Goal: Obtain resource: Download file/media

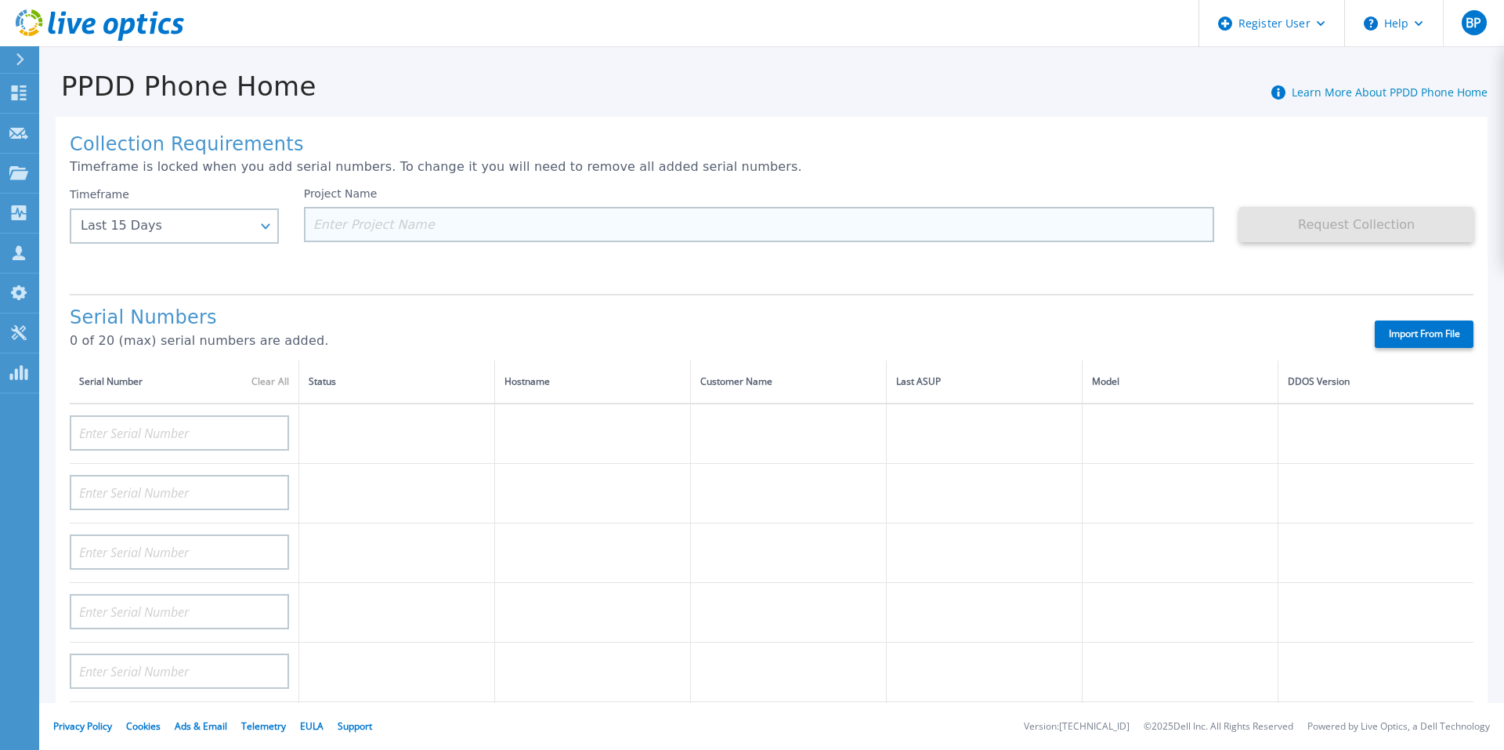
click at [414, 225] on input at bounding box center [759, 224] width 911 height 35
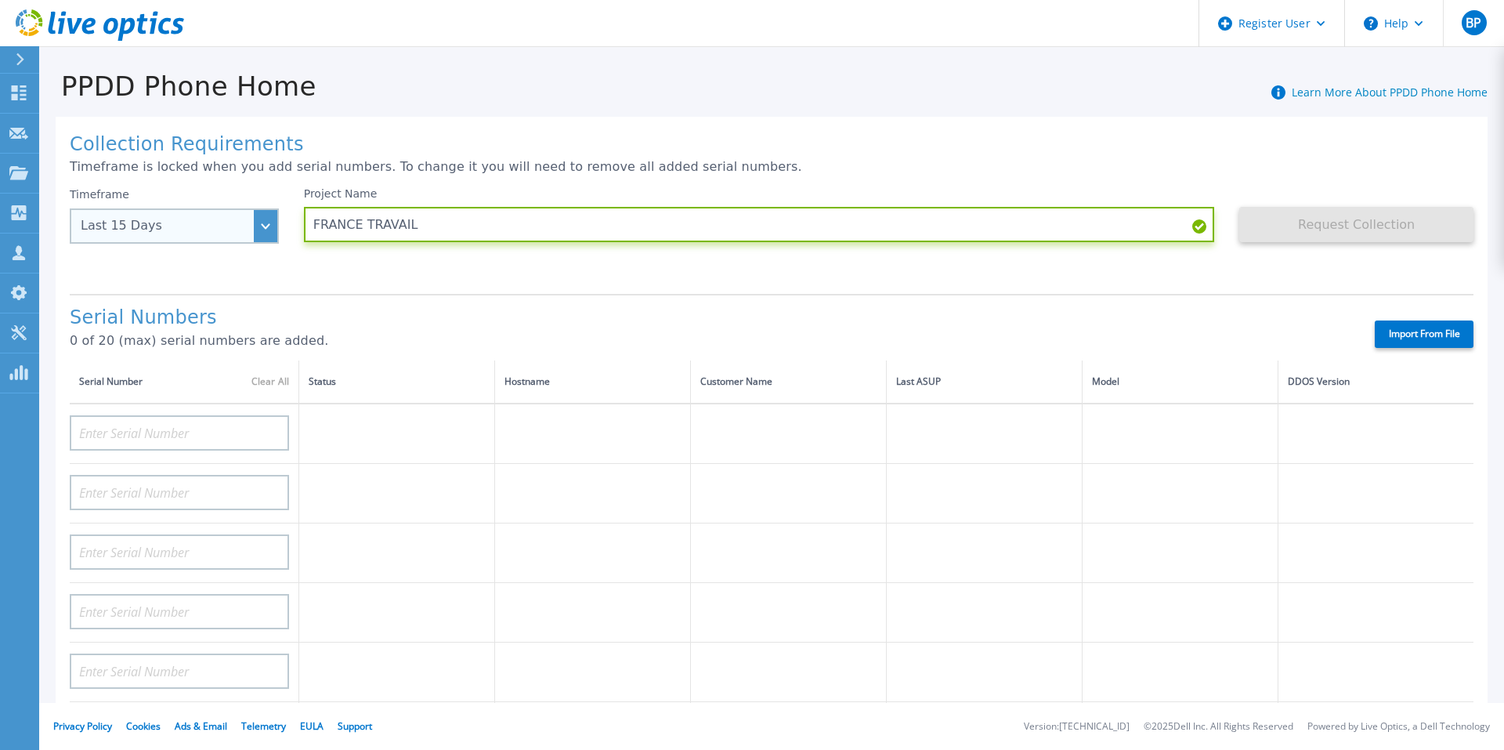
type input "FRANCE TRAVAIL"
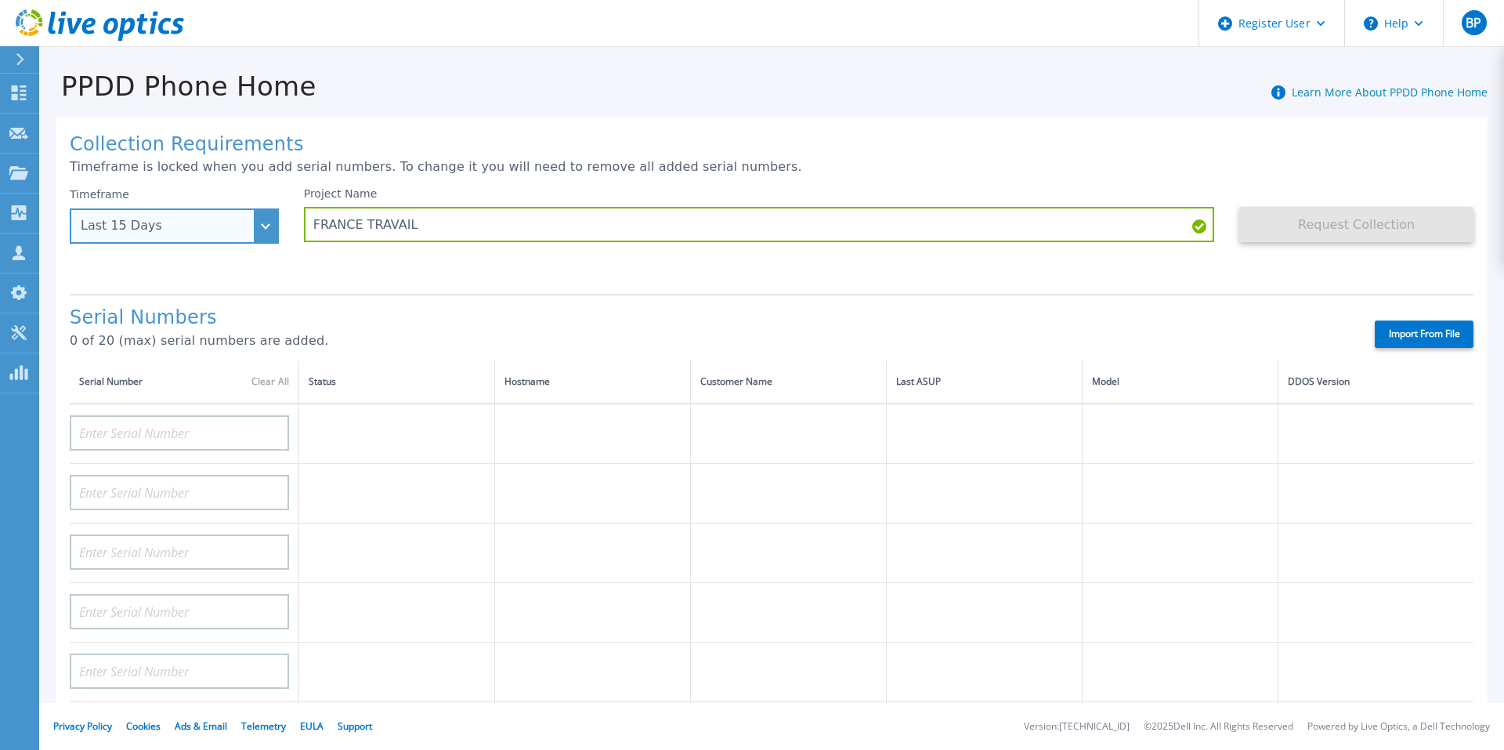
click at [236, 230] on div "Last 15 Days" at bounding box center [166, 226] width 170 height 14
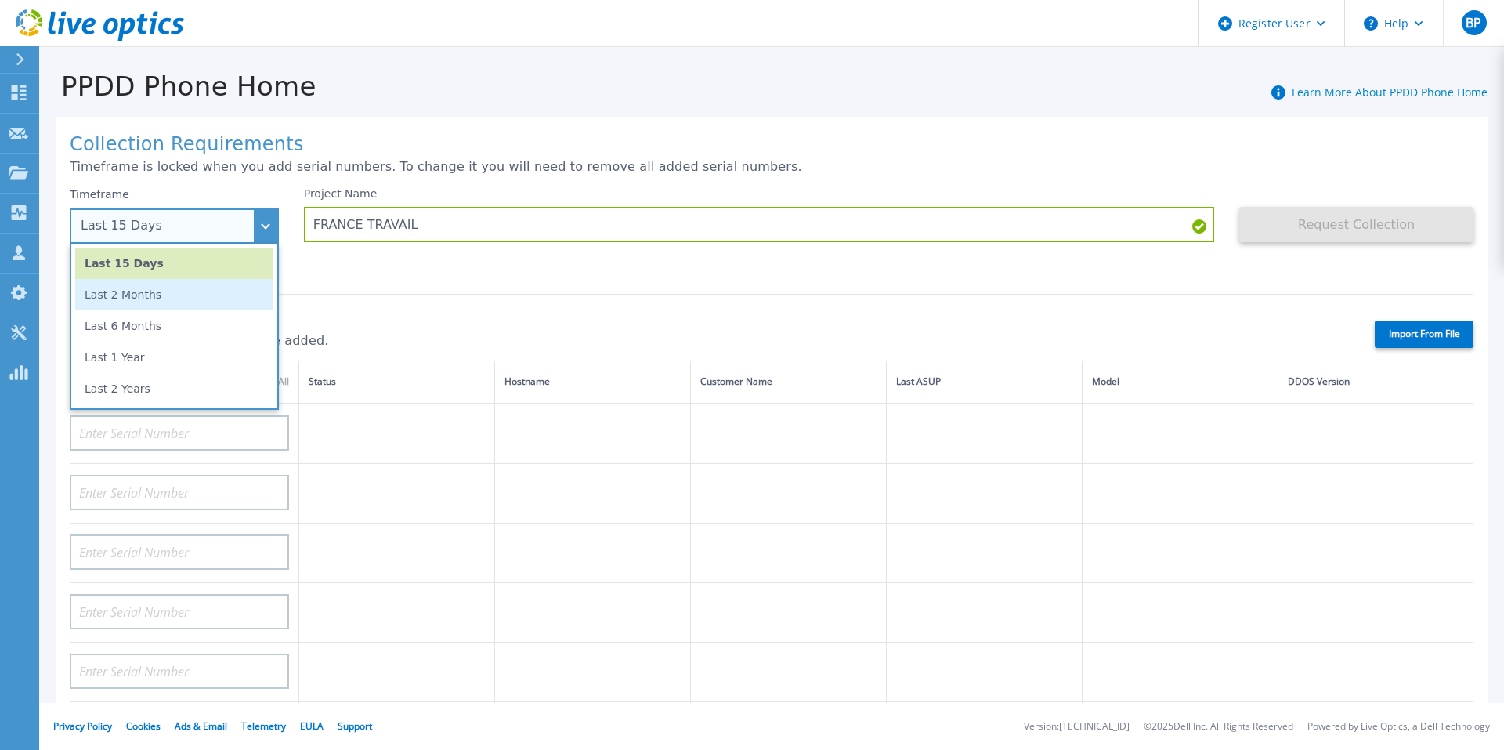
click at [186, 300] on li "Last 2 Months" at bounding box center [174, 294] width 198 height 31
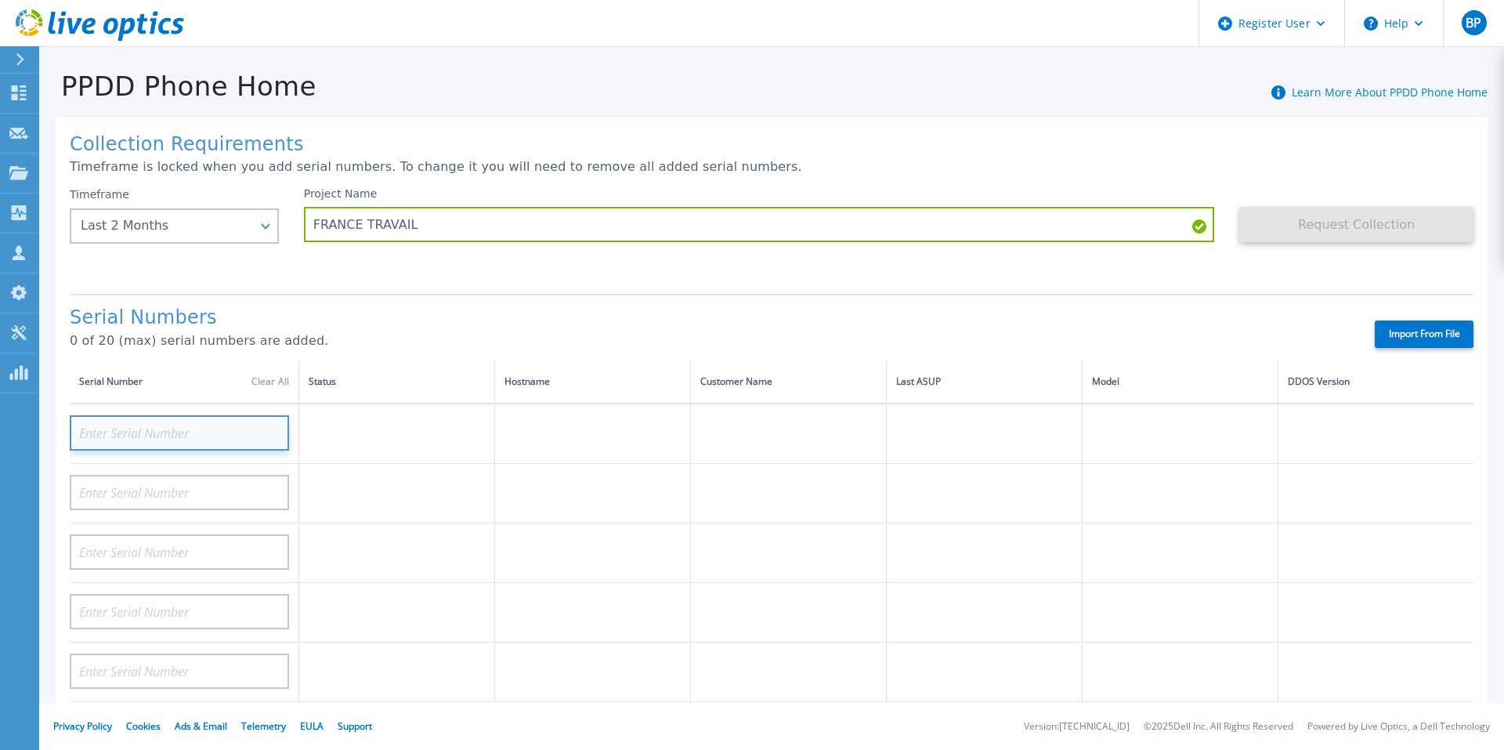
click at [213, 436] on input at bounding box center [179, 432] width 219 height 35
paste input "CKM01210605151"
type input "CKM01210605151"
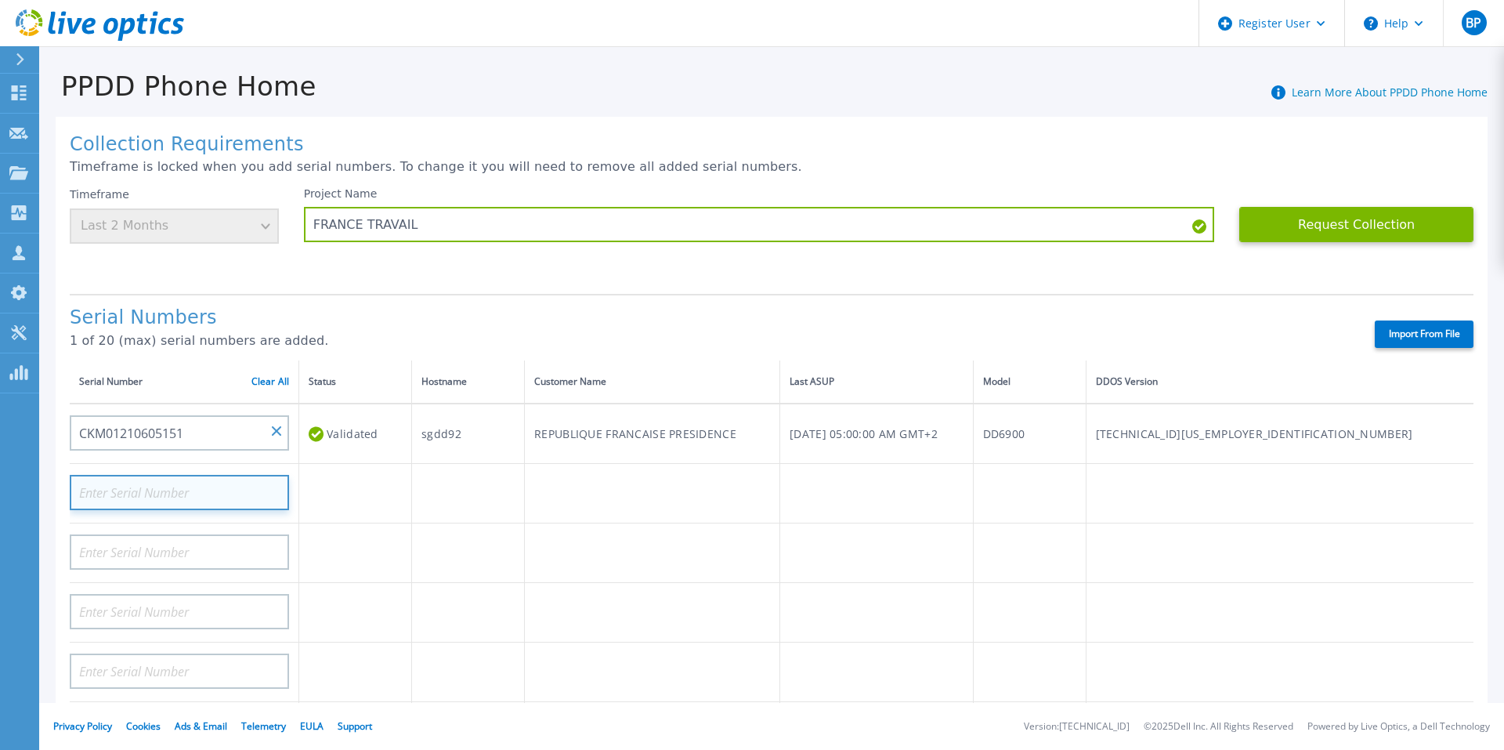
click at [185, 482] on input at bounding box center [179, 492] width 219 height 35
paste input "CKM01210605152"
type input "CKM01210605152"
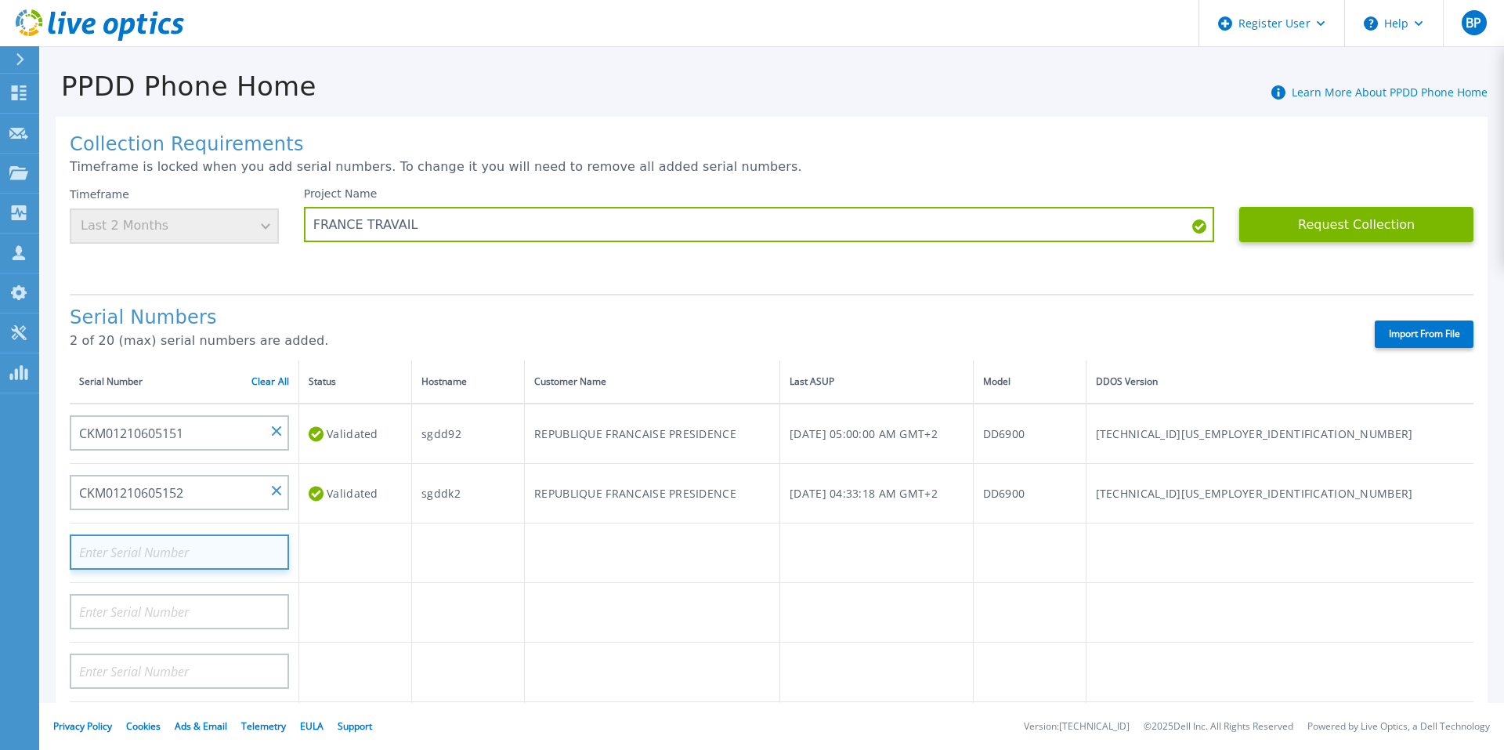
click at [201, 548] on input at bounding box center [179, 551] width 219 height 35
paste input "CKM00165001386"
type input "CKM00165001386"
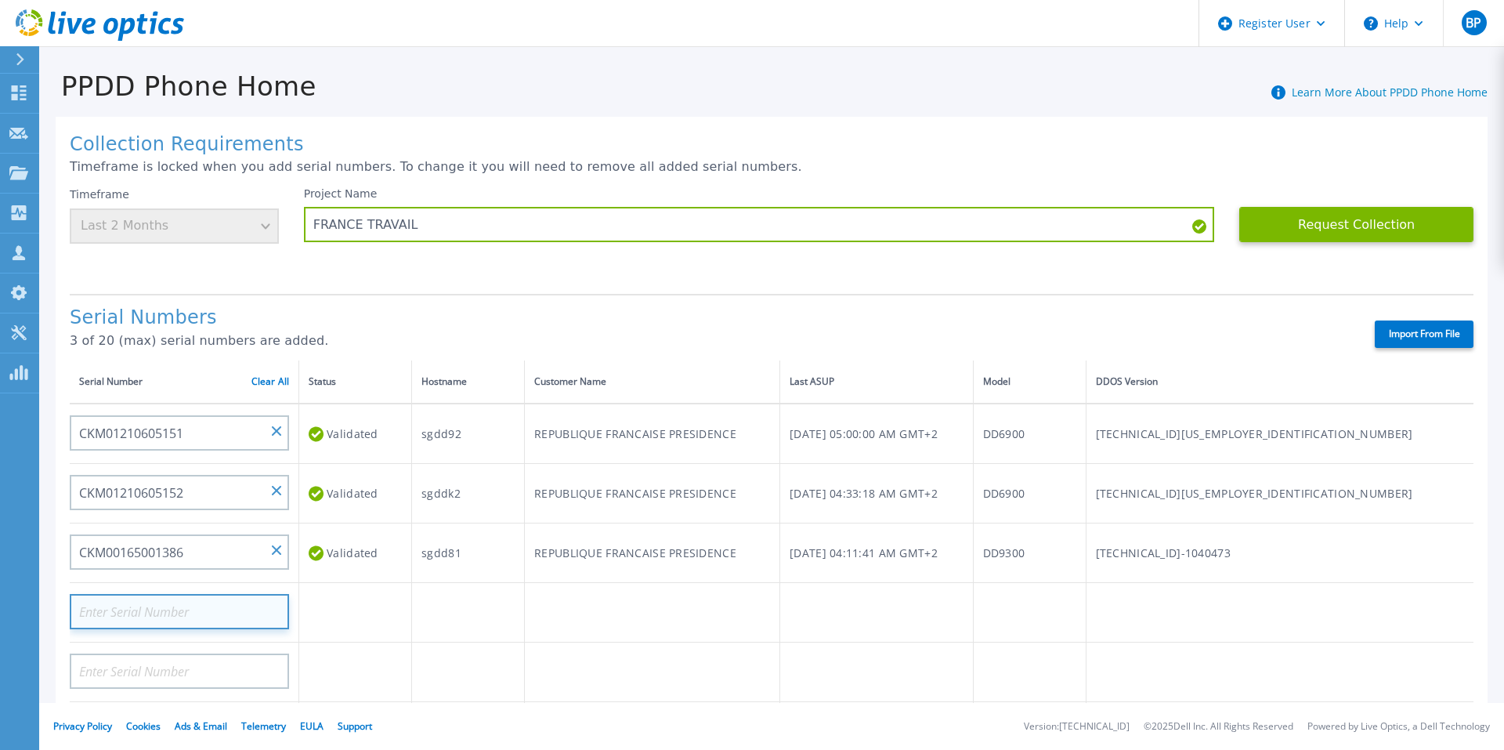
click at [225, 613] on input at bounding box center [179, 611] width 219 height 35
paste input "CKM00180201783"
type input "CKM00180201783"
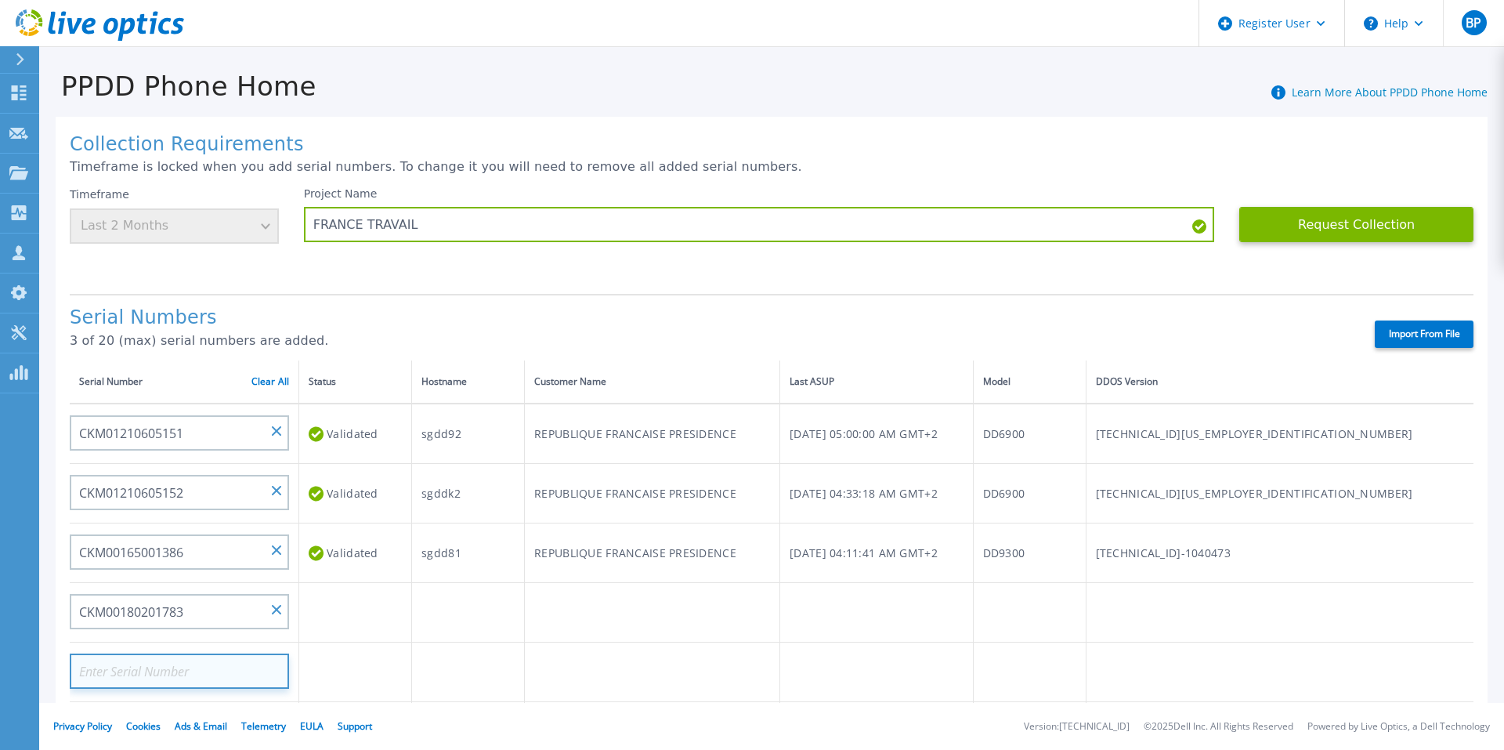
click at [189, 668] on input at bounding box center [179, 670] width 219 height 35
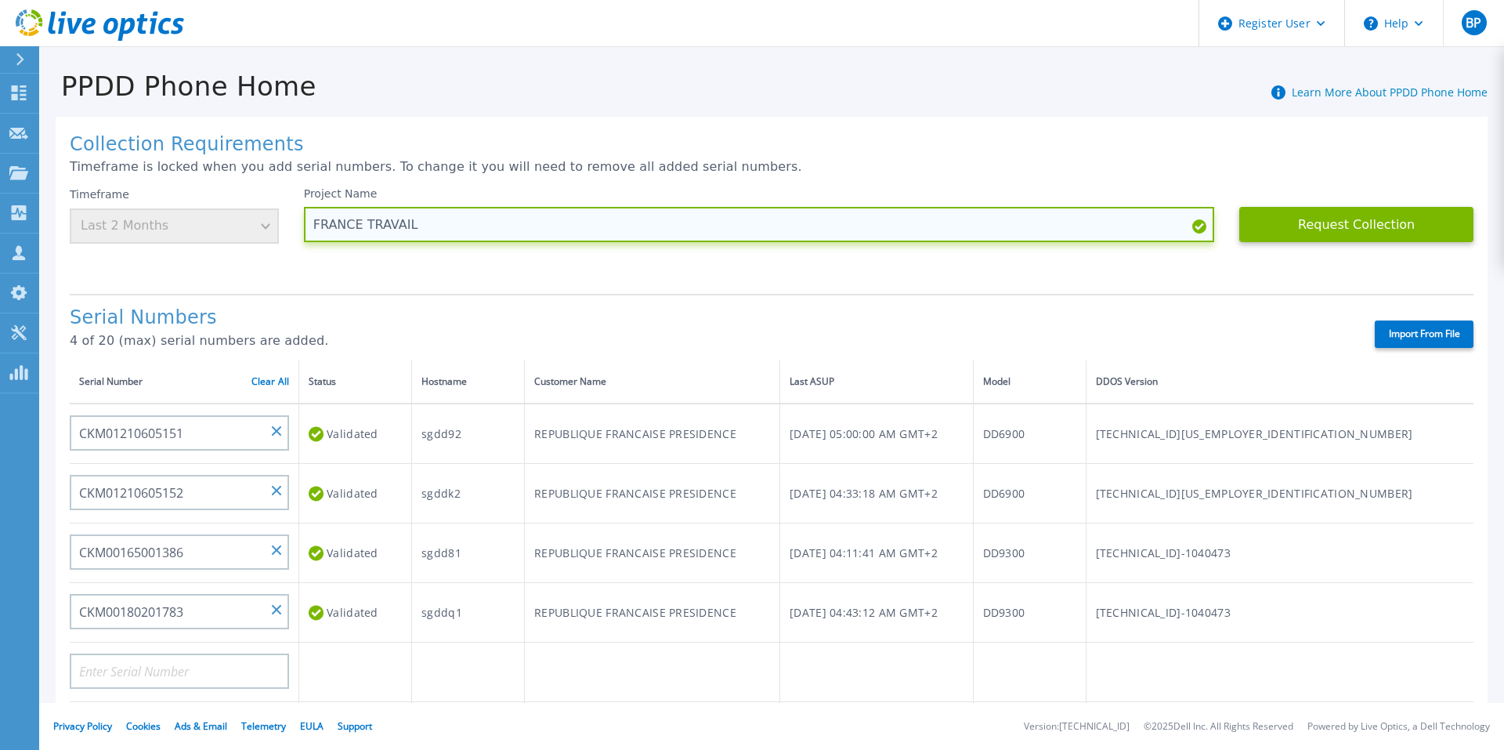
click at [923, 221] on input "FRANCE TRAVAIL" at bounding box center [759, 224] width 911 height 35
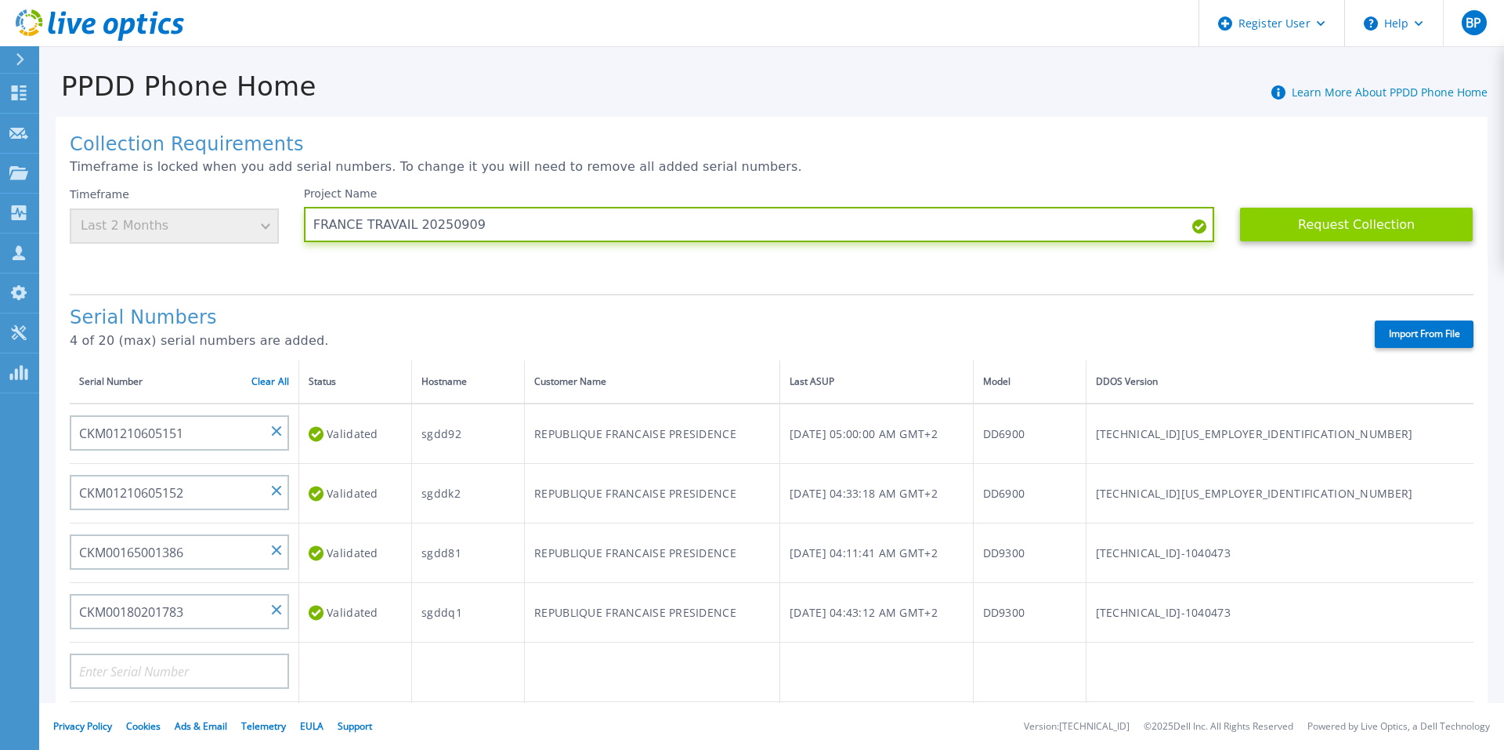
type input "FRANCE TRAVAIL 20250909"
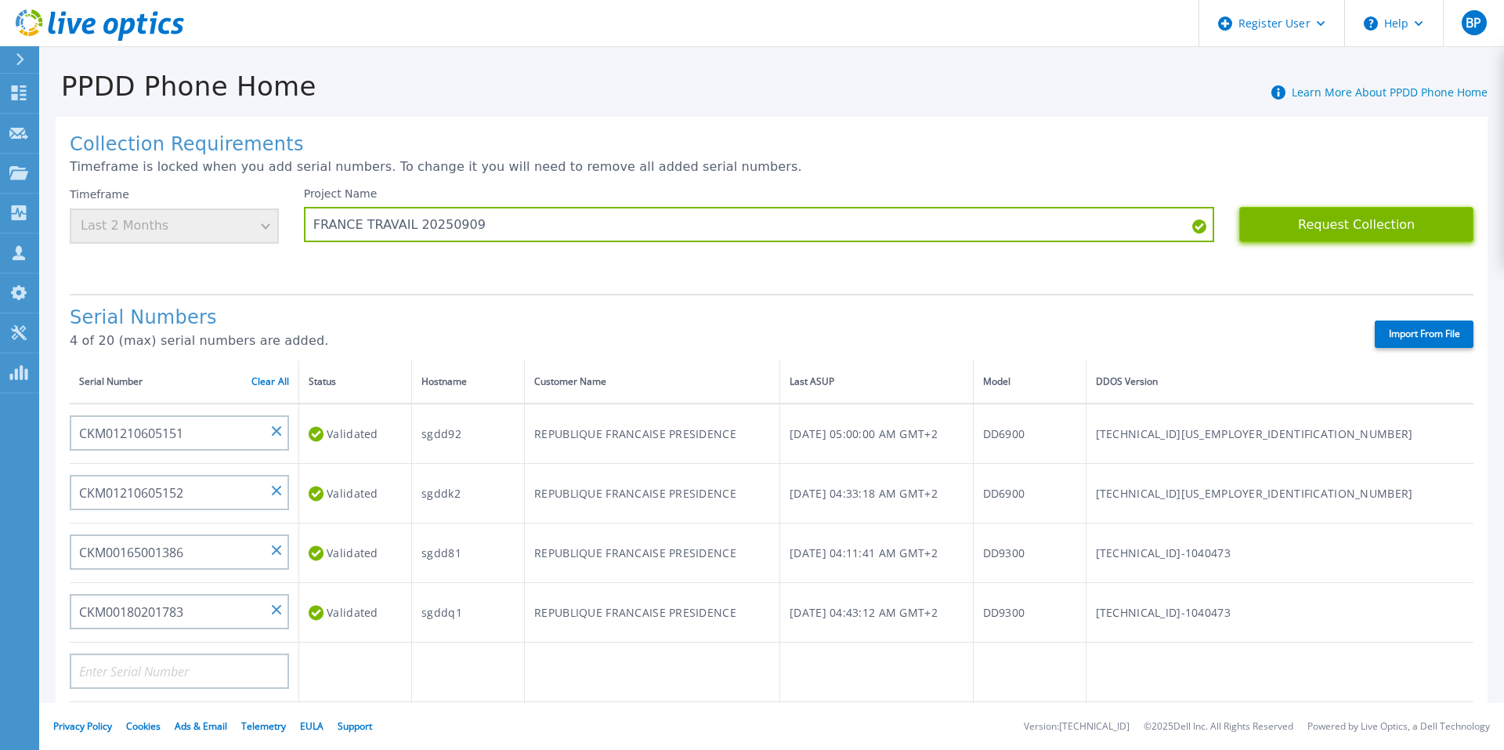
click at [1294, 230] on button "Request Collection" at bounding box center [1357, 224] width 234 height 35
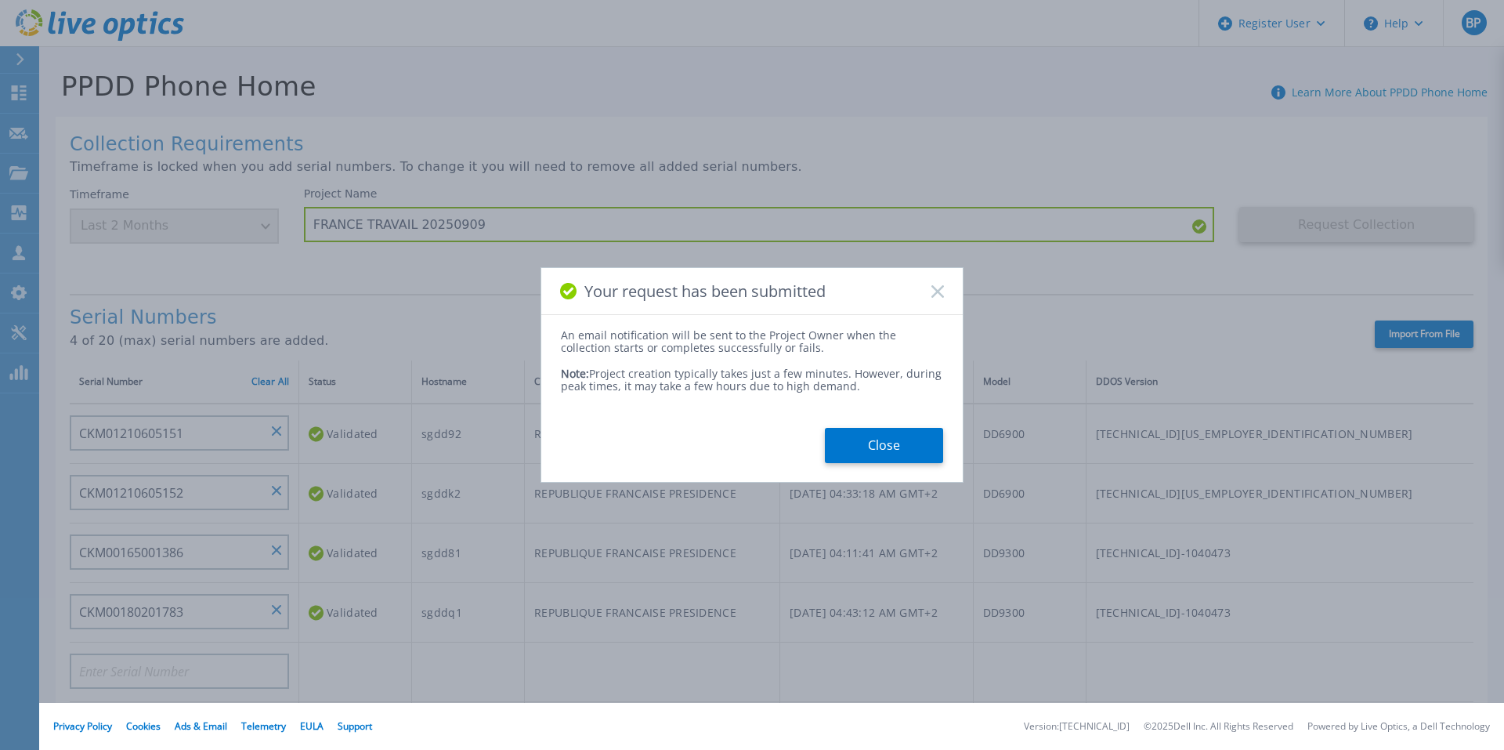
click at [896, 454] on button "Close" at bounding box center [884, 445] width 118 height 35
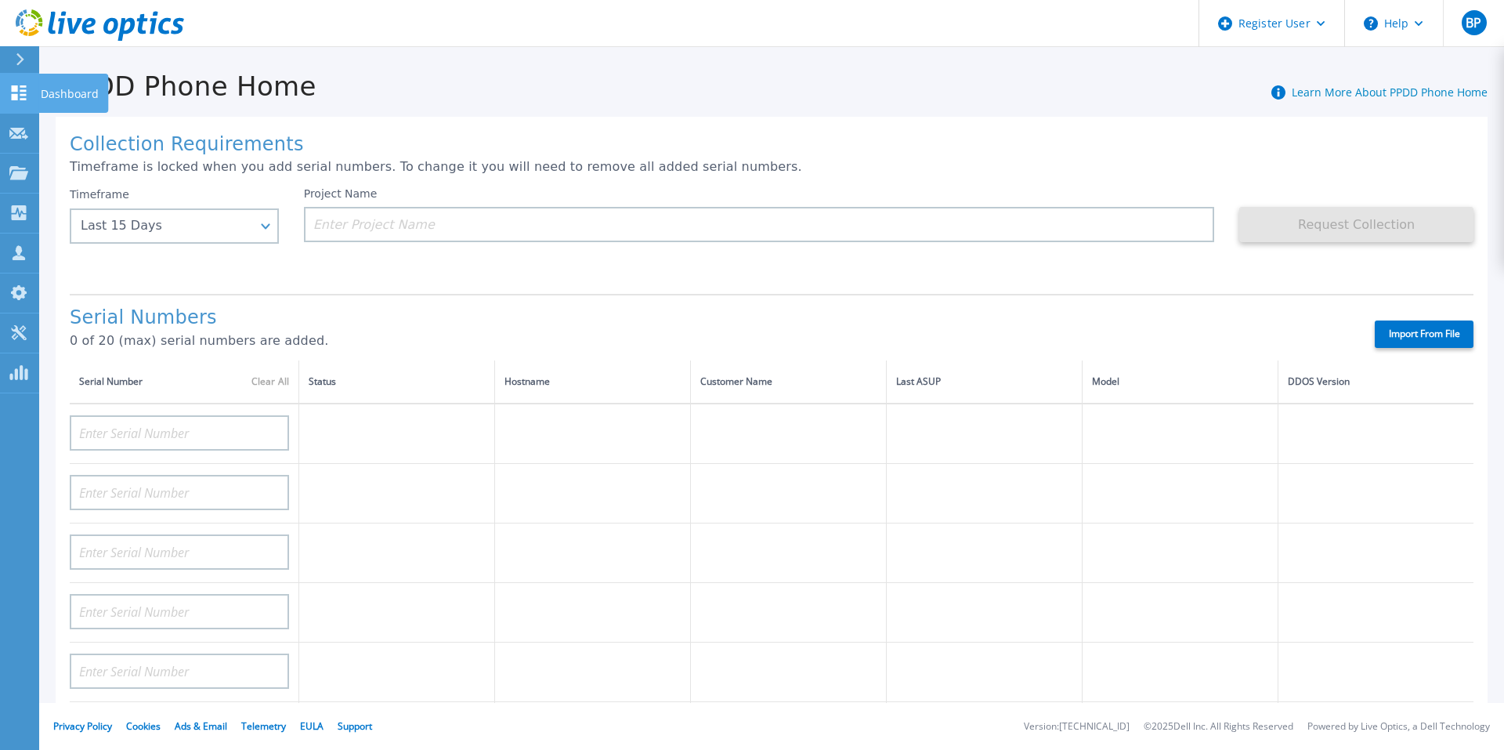
click at [20, 93] on icon at bounding box center [18, 92] width 19 height 15
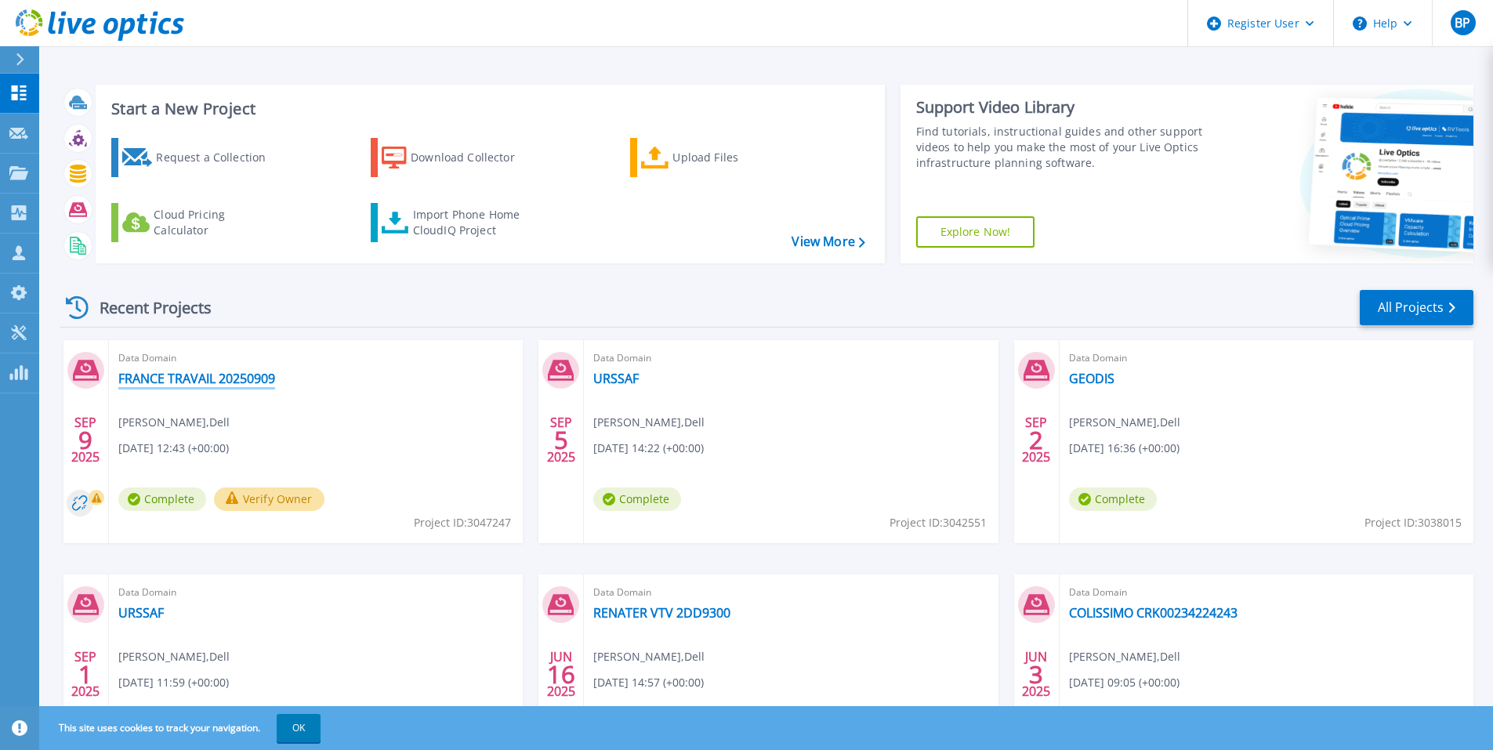
click at [259, 382] on link "FRANCE TRAVAIL 20250909" at bounding box center [196, 379] width 157 height 16
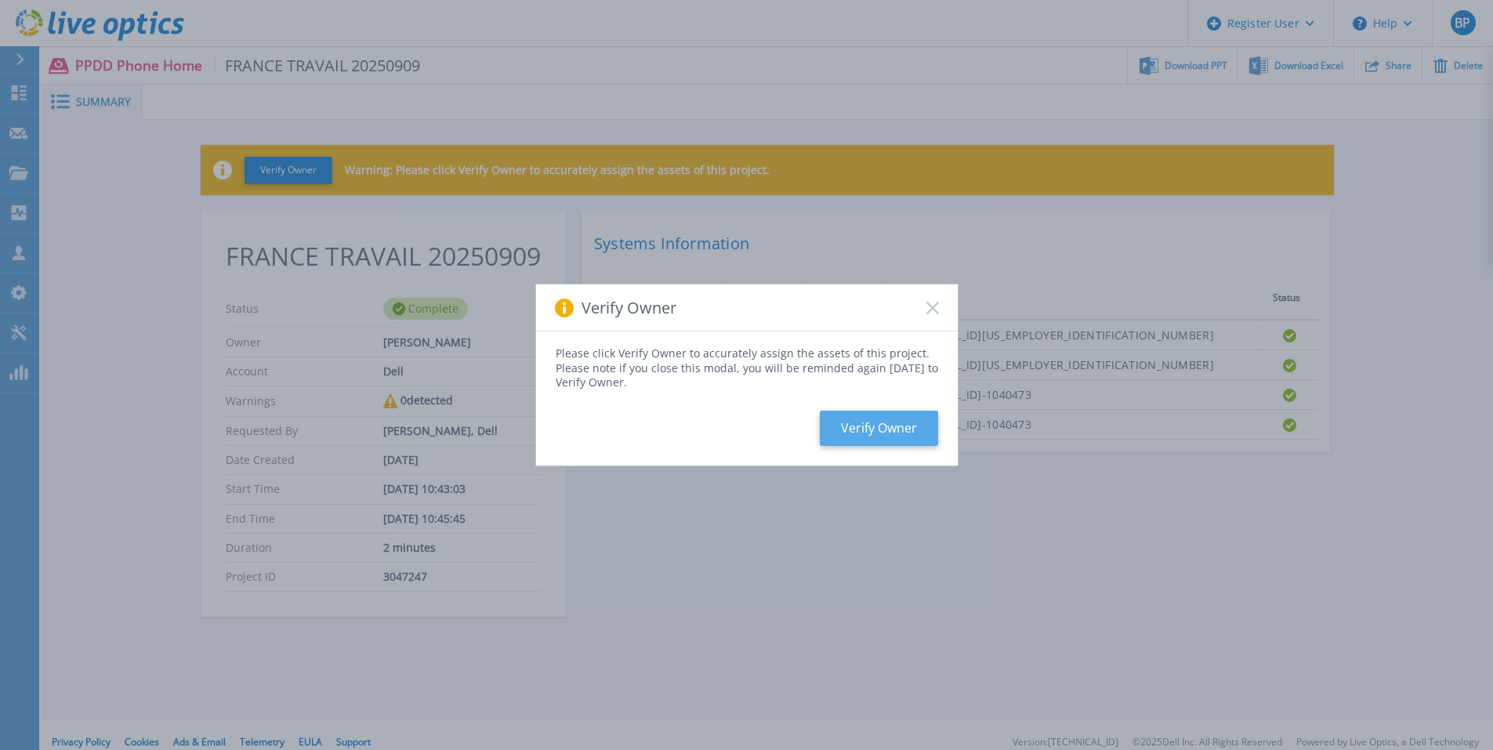
click at [871, 423] on button "Verify Owner" at bounding box center [879, 428] width 118 height 35
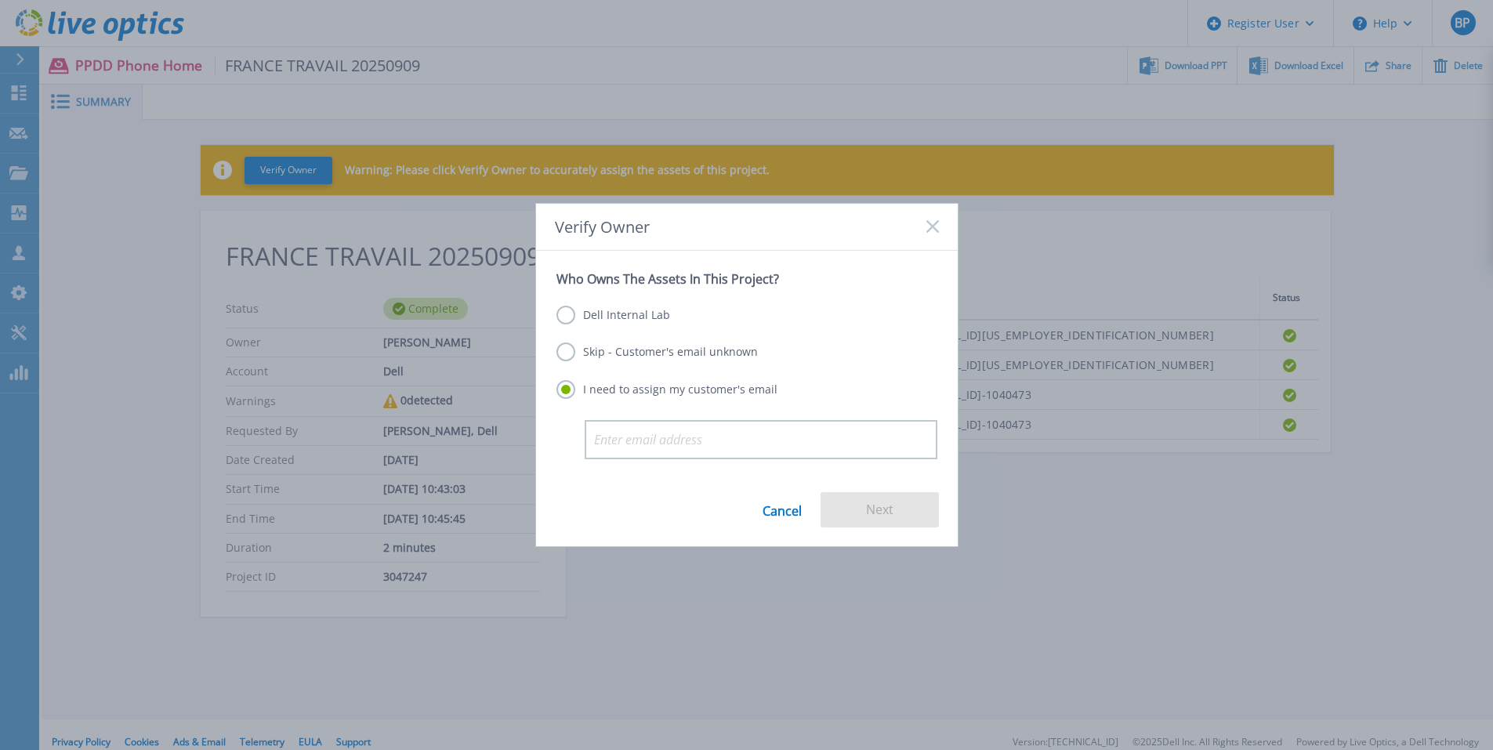
click at [563, 313] on label "Dell Internal Lab" at bounding box center [613, 315] width 114 height 19
click at [0, 0] on input "Dell Internal Lab" at bounding box center [0, 0] width 0 height 0
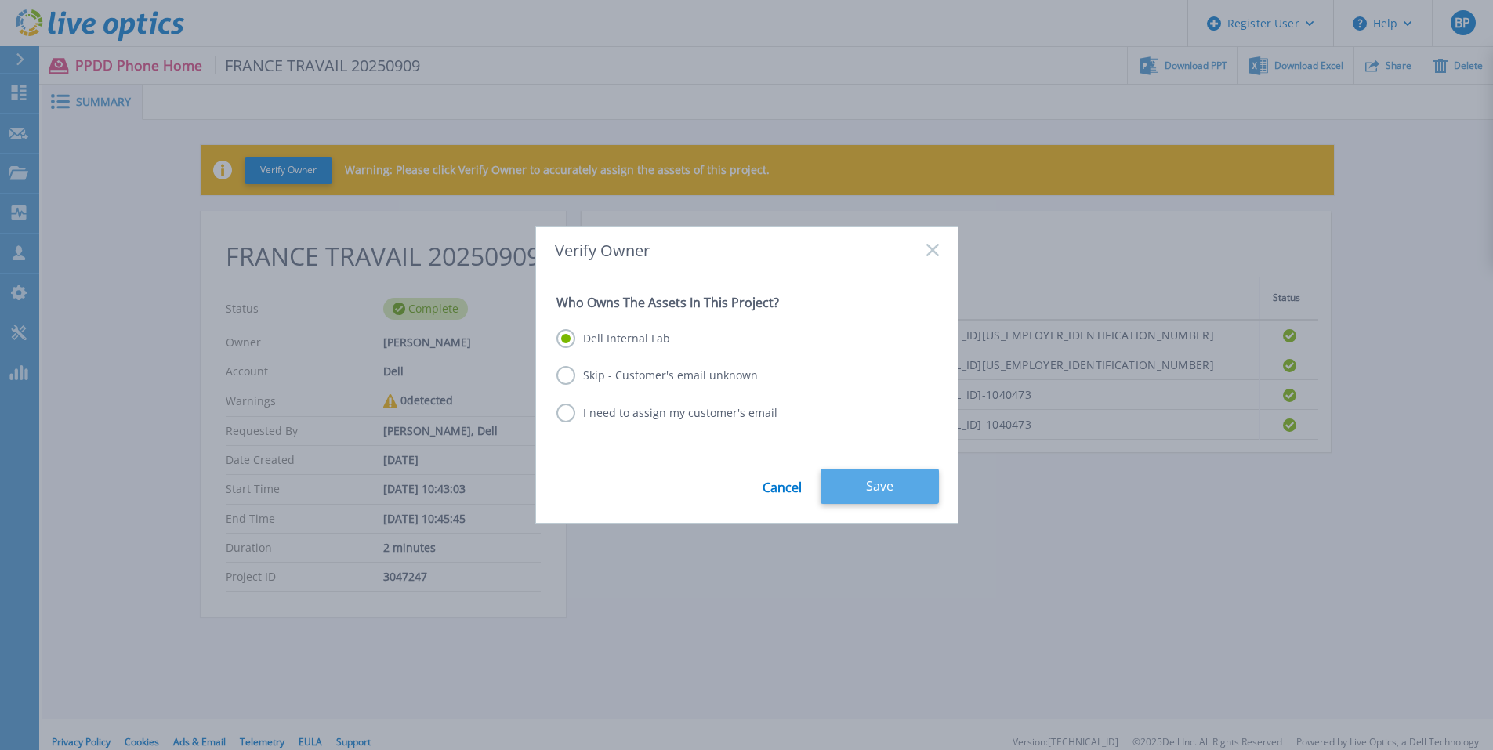
click at [892, 488] on button "Save" at bounding box center [879, 486] width 118 height 35
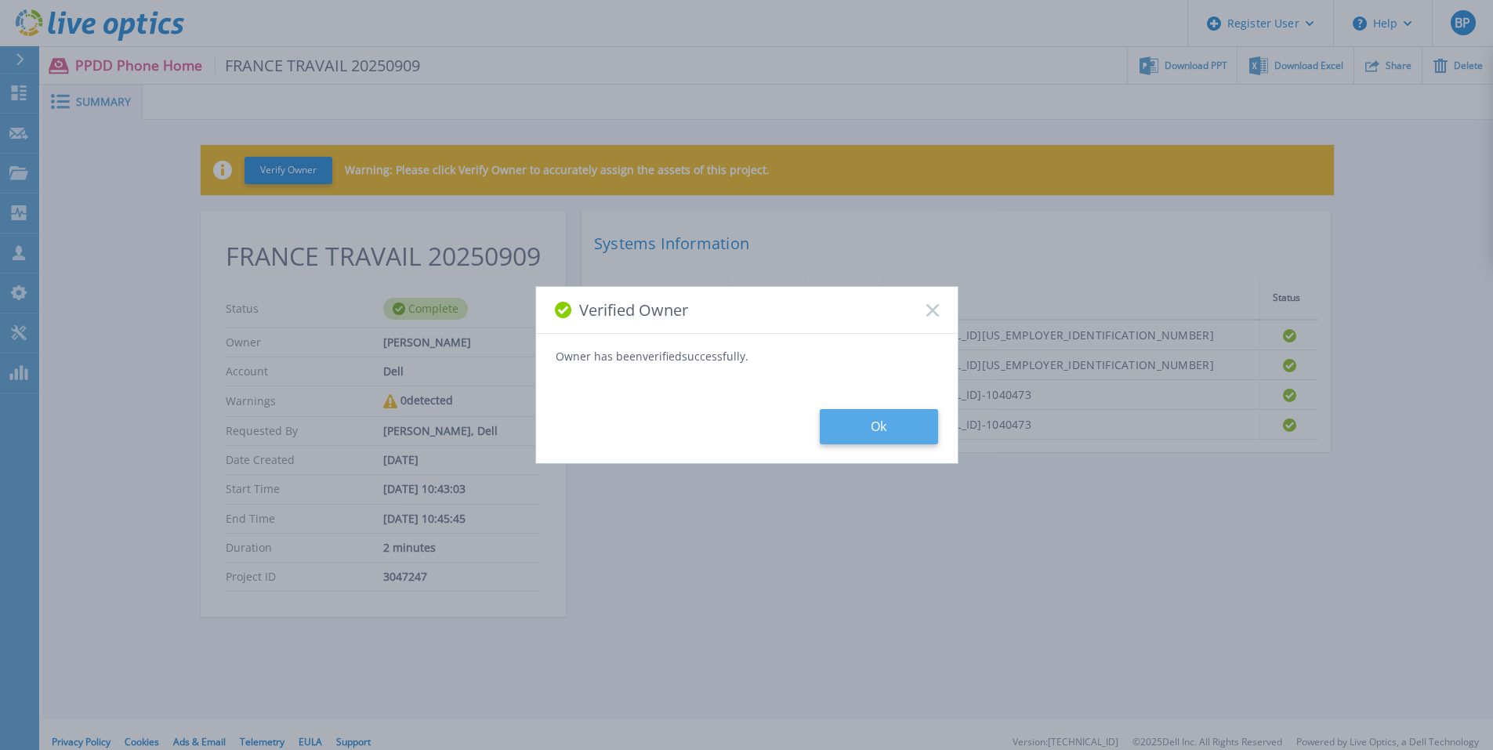
click at [878, 422] on button "Ok" at bounding box center [879, 426] width 118 height 35
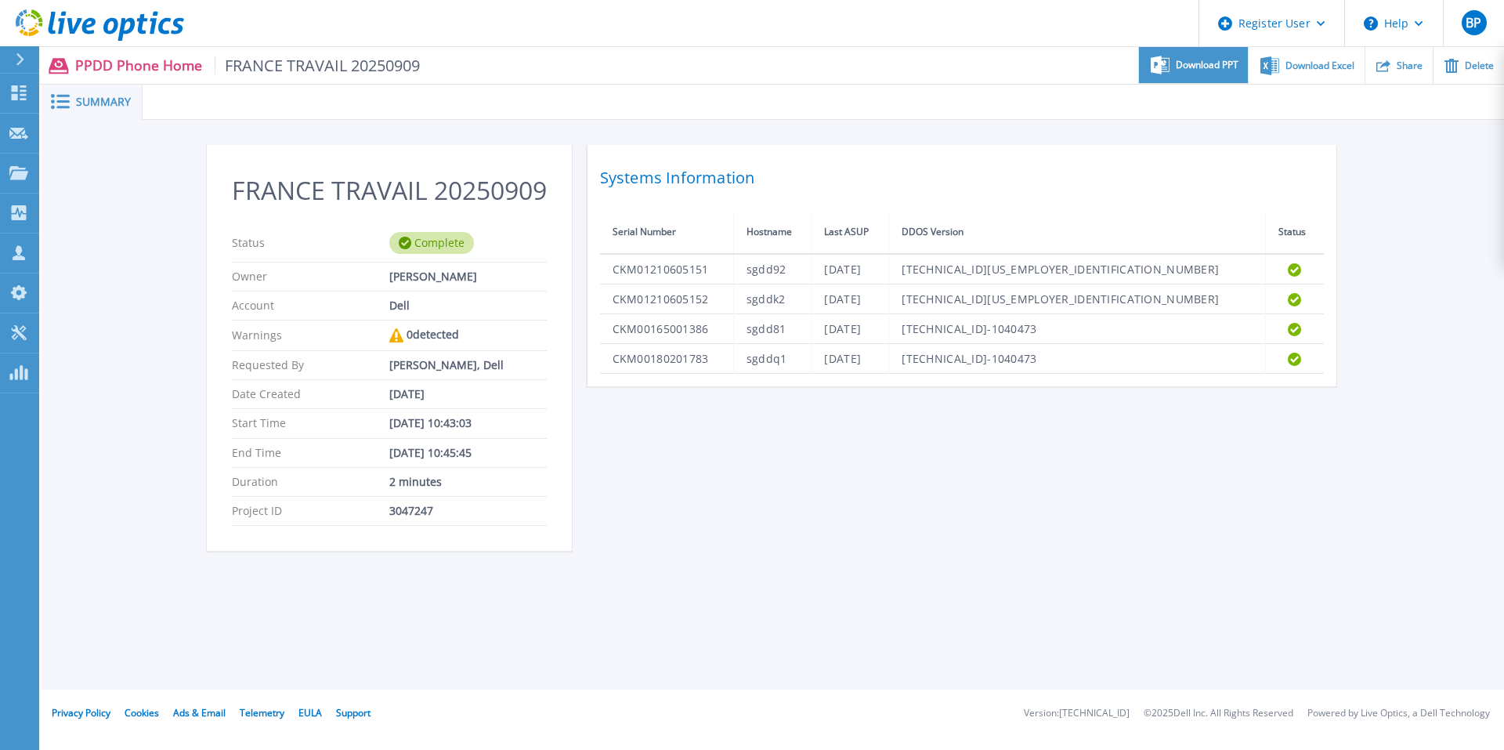
click at [1220, 68] on span "Download PPT" at bounding box center [1207, 64] width 63 height 9
